Goal: Task Accomplishment & Management: Use online tool/utility

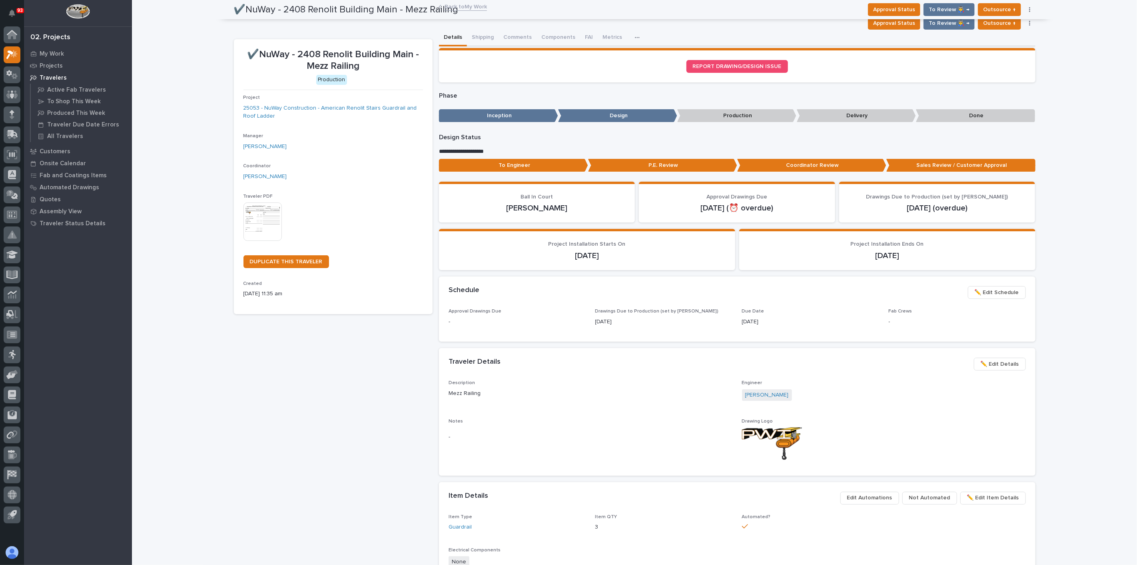
scroll to position [375, 0]
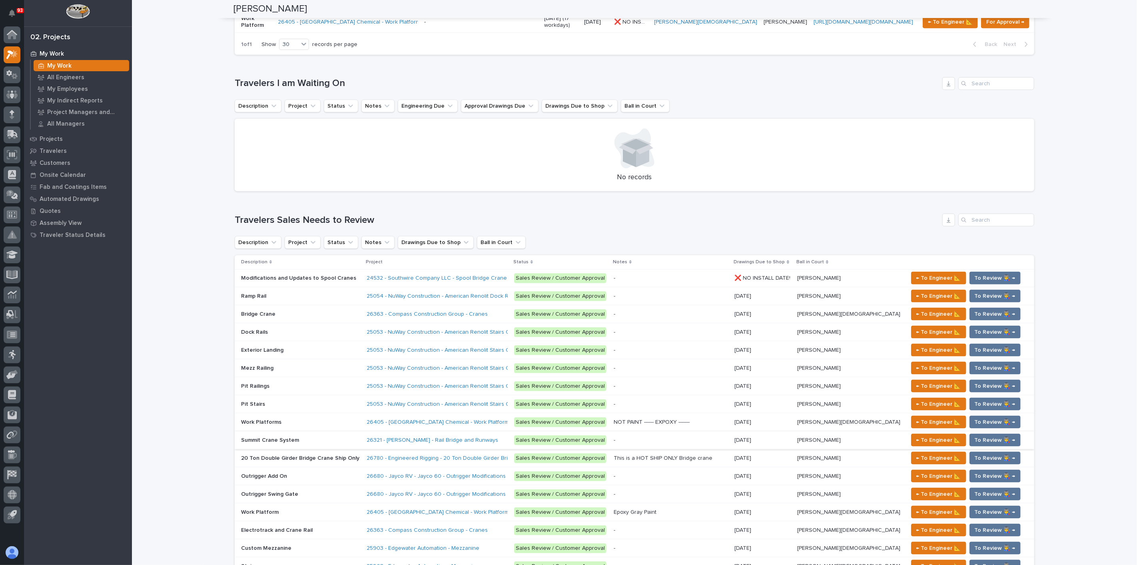
scroll to position [666, 0]
click at [288, 381] on p at bounding box center [300, 384] width 119 height 7
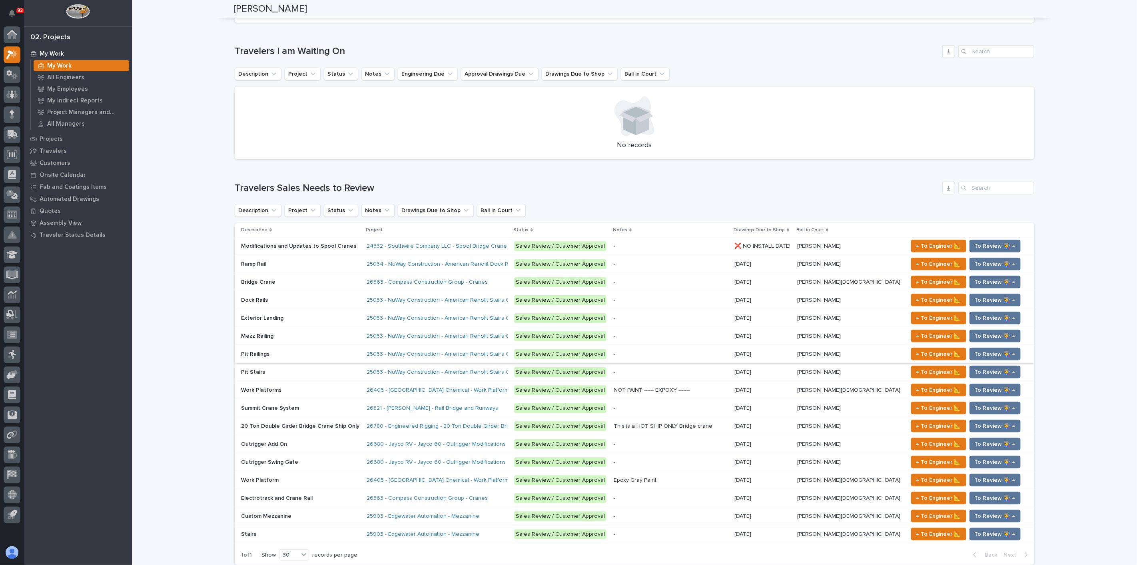
scroll to position [711, 0]
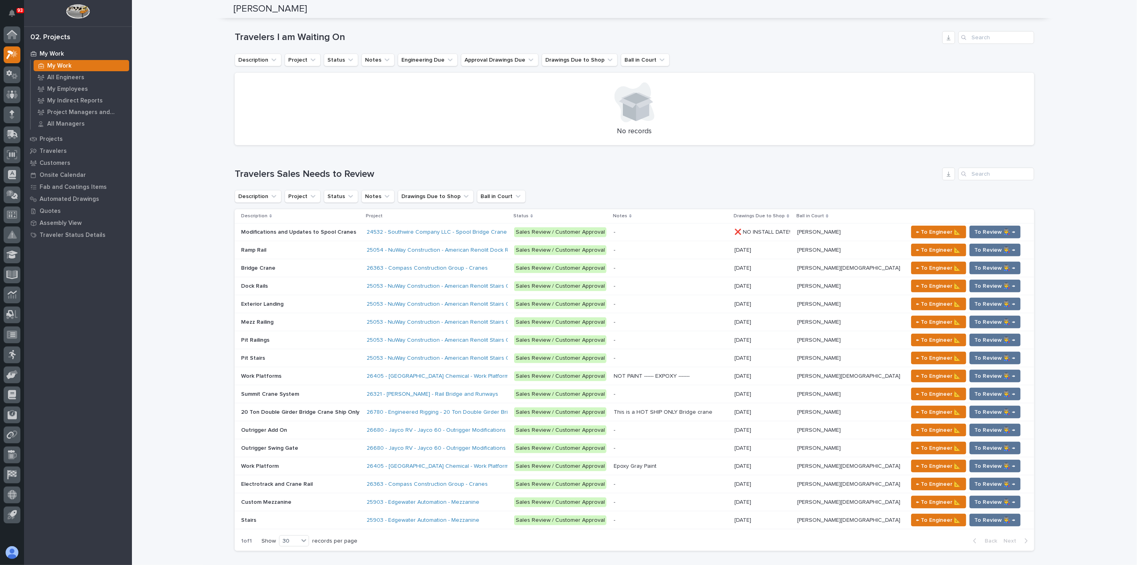
click at [327, 265] on p at bounding box center [300, 268] width 119 height 7
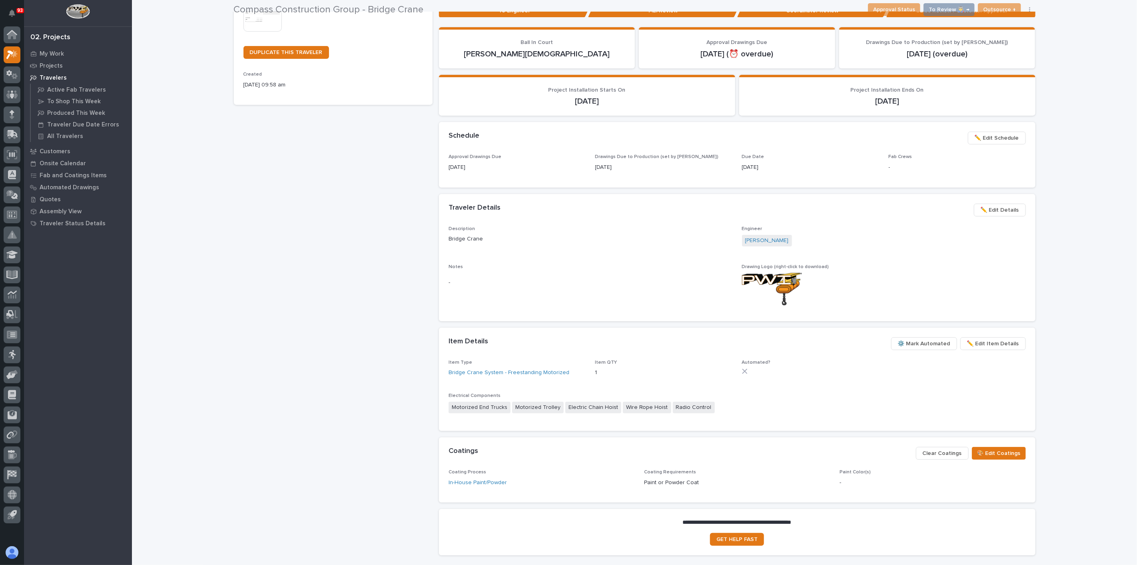
scroll to position [222, 0]
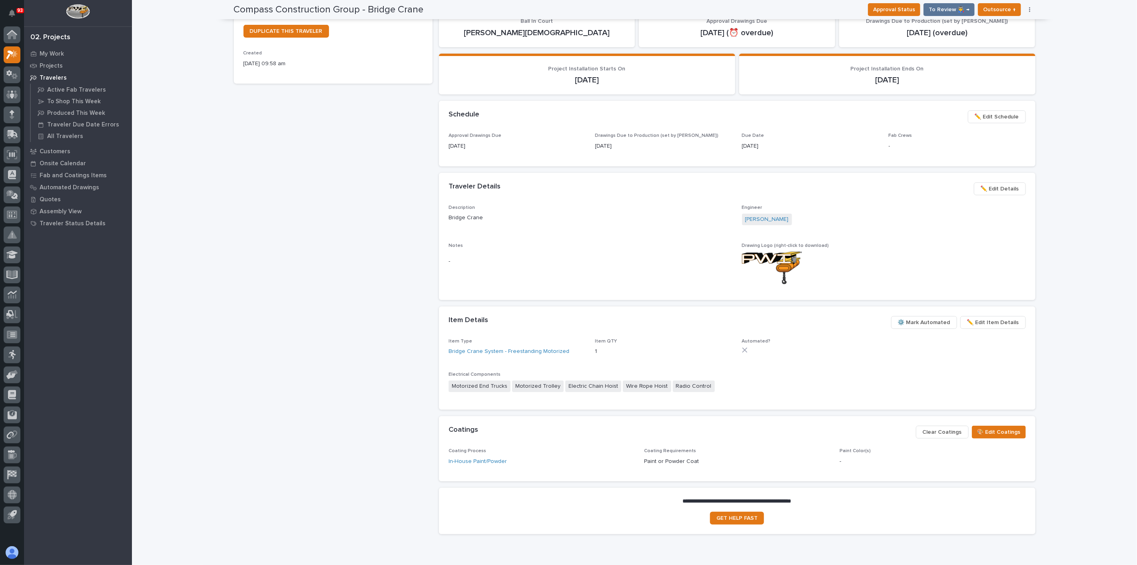
click at [931, 323] on span "⚙️ Mark Automated" at bounding box center [924, 323] width 52 height 10
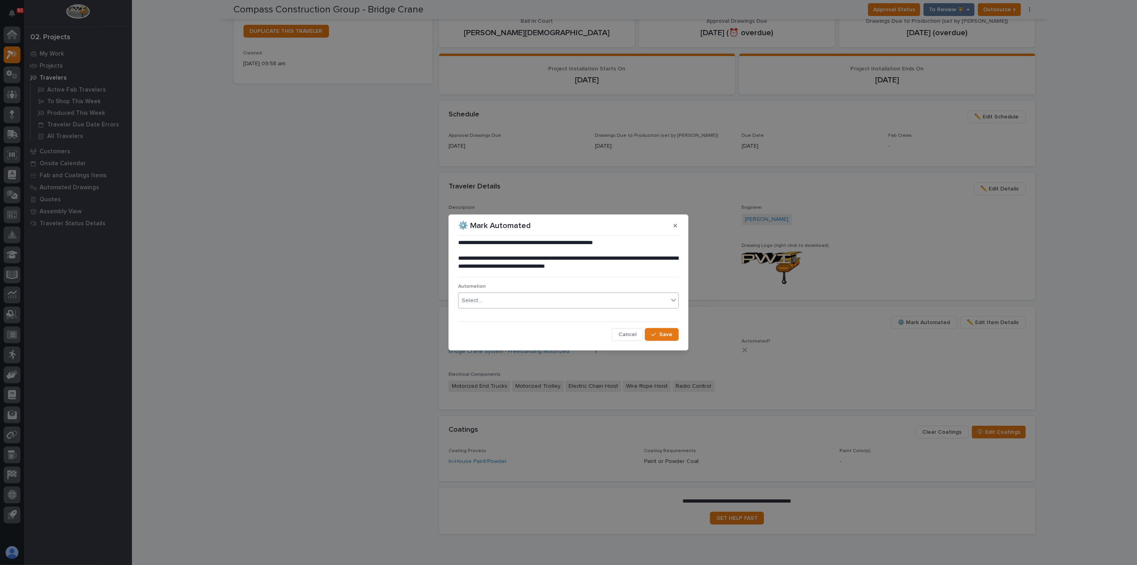
click at [540, 301] on div "Select..." at bounding box center [564, 300] width 210 height 13
type input "*****"
click at [518, 315] on div "TB #40187" at bounding box center [569, 316] width 220 height 14
click at [662, 335] on span "Save" at bounding box center [665, 334] width 13 height 7
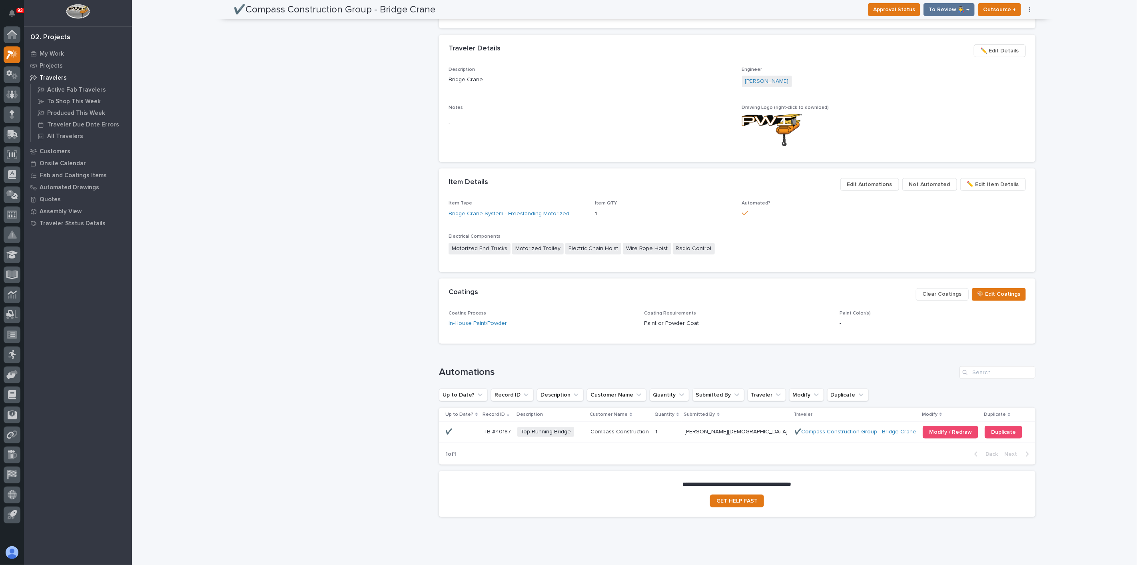
scroll to position [359, 0]
